Goal: Task Accomplishment & Management: Use online tool/utility

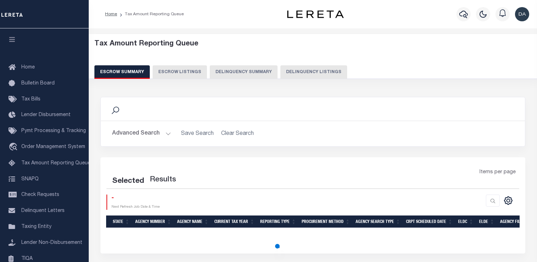
select select "100"
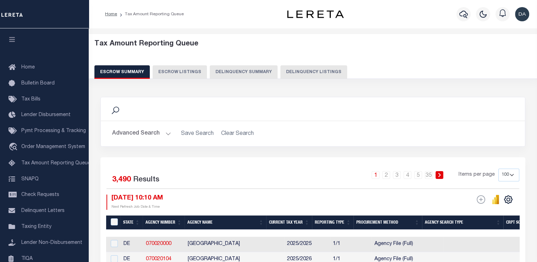
click at [231, 73] on button "Delinquency Summary" at bounding box center [244, 71] width 68 height 13
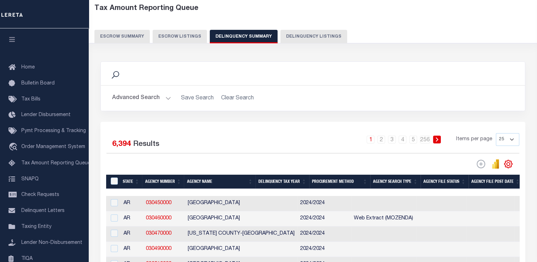
scroll to position [107, 0]
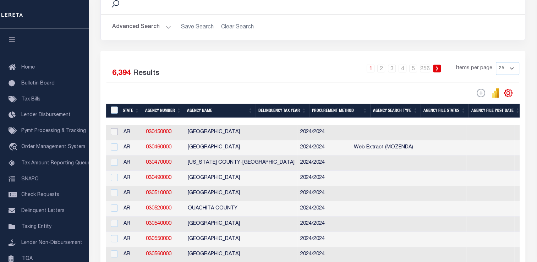
click at [112, 134] on input "checkbox" at bounding box center [114, 131] width 7 height 7
checkbox input "true"
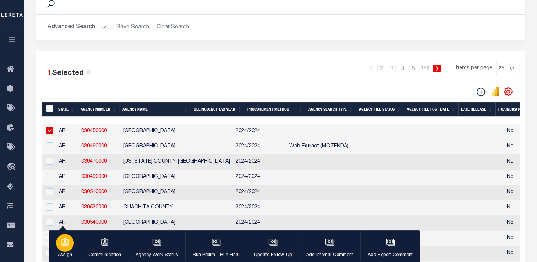
click at [71, 245] on div "button" at bounding box center [65, 243] width 18 height 18
select select "[PERSON_NAME]"
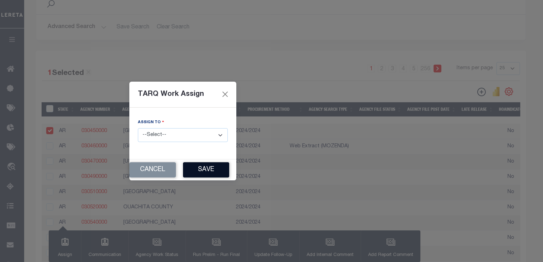
click at [204, 168] on button "Save" at bounding box center [206, 169] width 46 height 15
